Goal: Navigation & Orientation: Find specific page/section

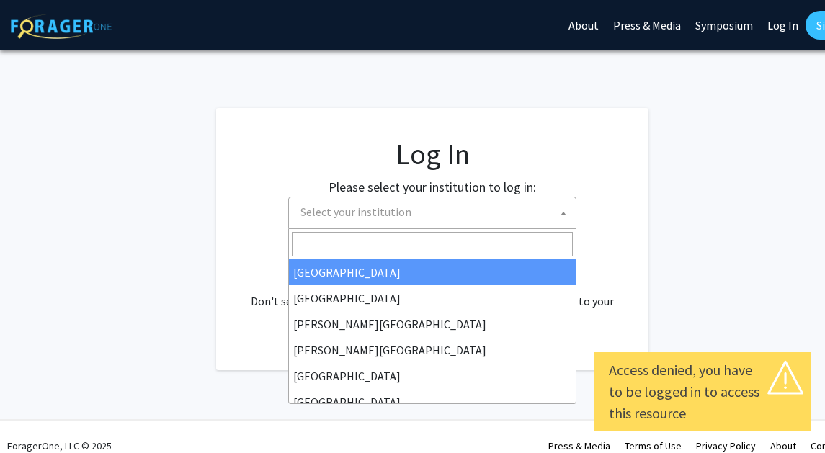
click at [442, 218] on span "Select your institution" at bounding box center [435, 213] width 281 height 30
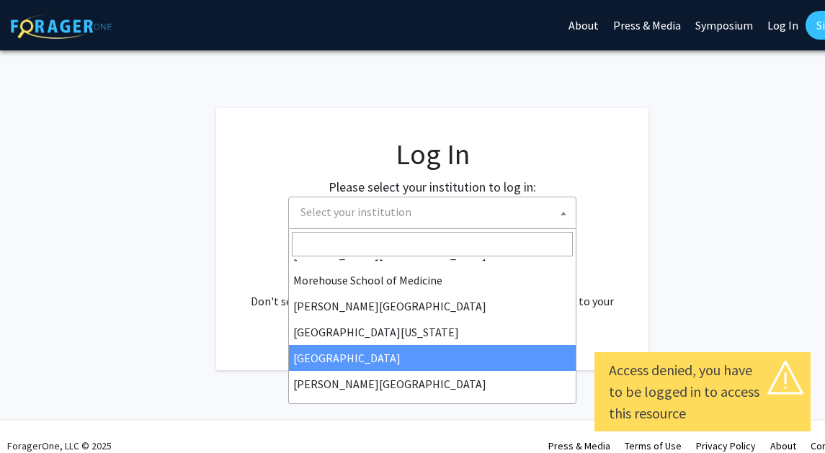
scroll to position [390, 0]
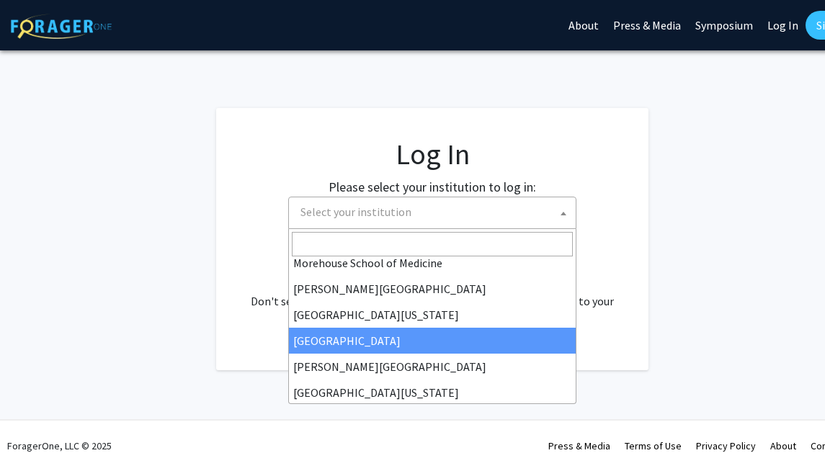
select select "4"
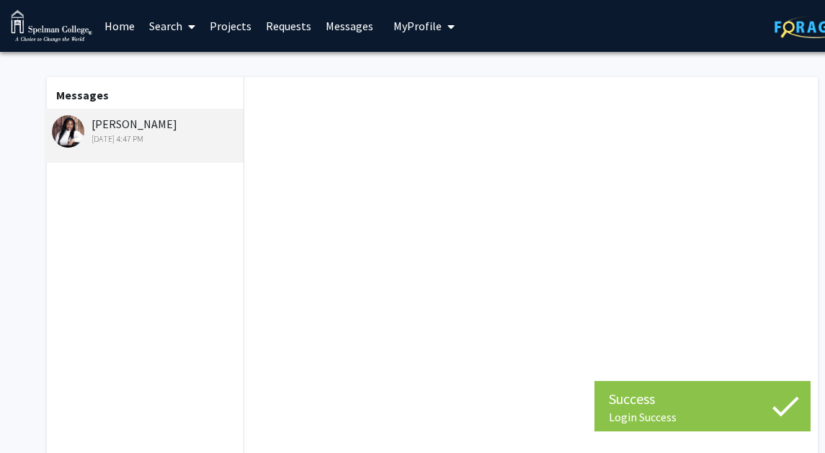
scroll to position [198, 0]
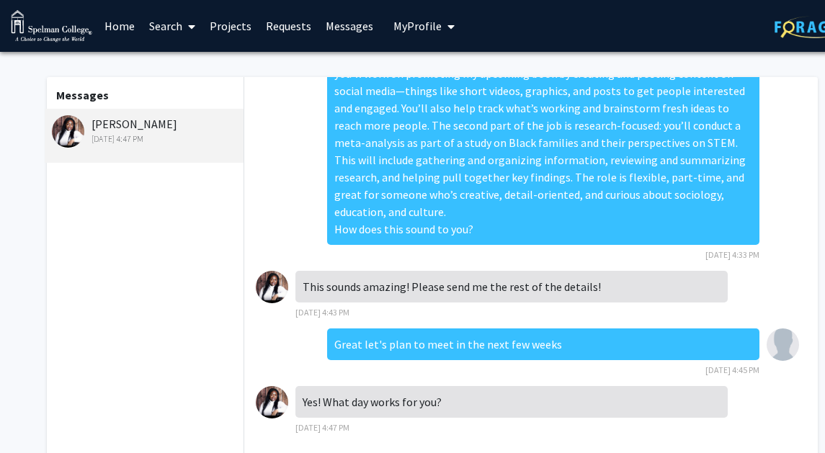
click at [435, 29] on span "My Profile" at bounding box center [418, 26] width 48 height 14
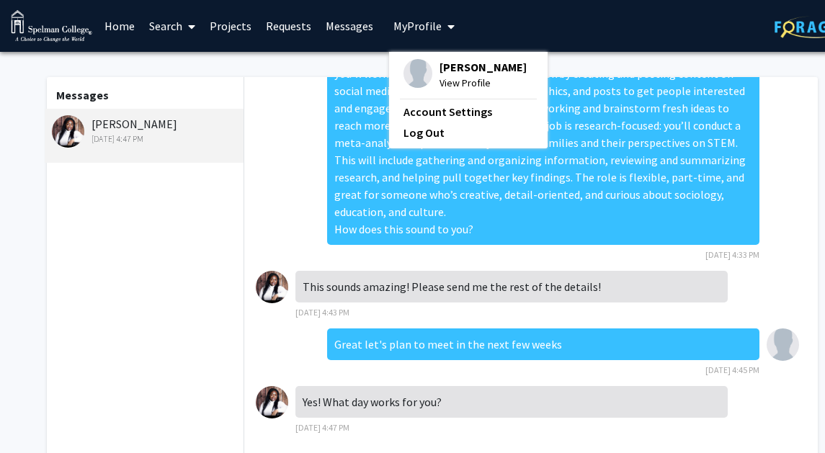
click at [164, 24] on link "Search" at bounding box center [172, 26] width 61 height 50
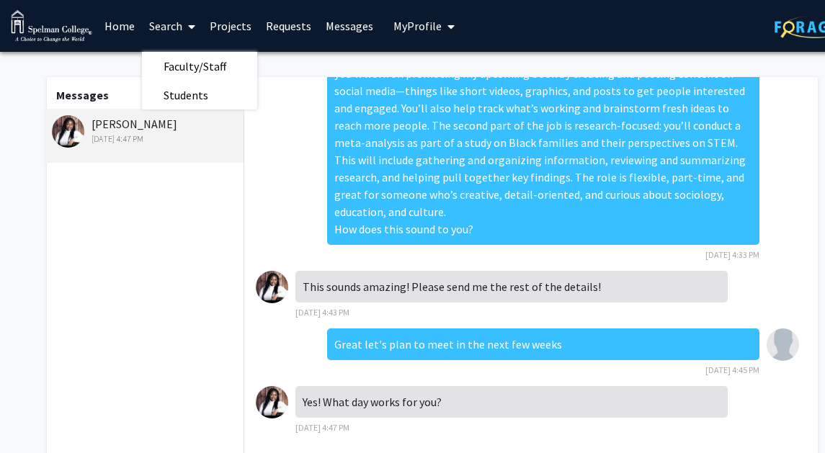
click at [137, 22] on link "Home" at bounding box center [119, 26] width 45 height 50
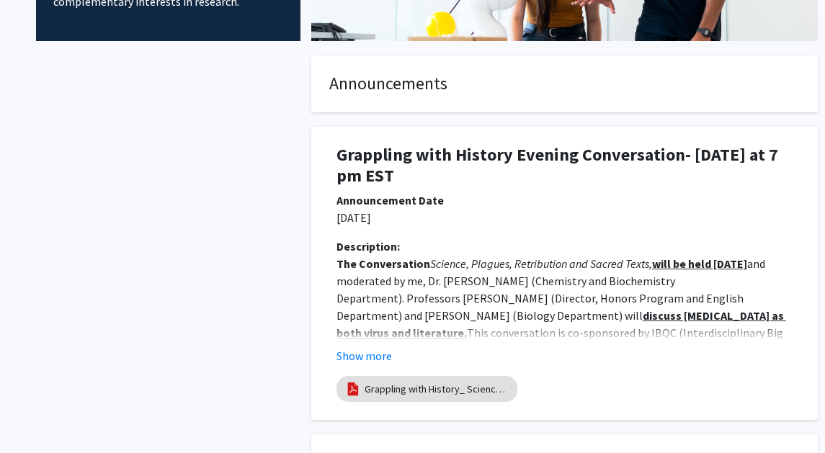
scroll to position [318, 0]
